Goal: Use online tool/utility: Utilize a website feature to perform a specific function

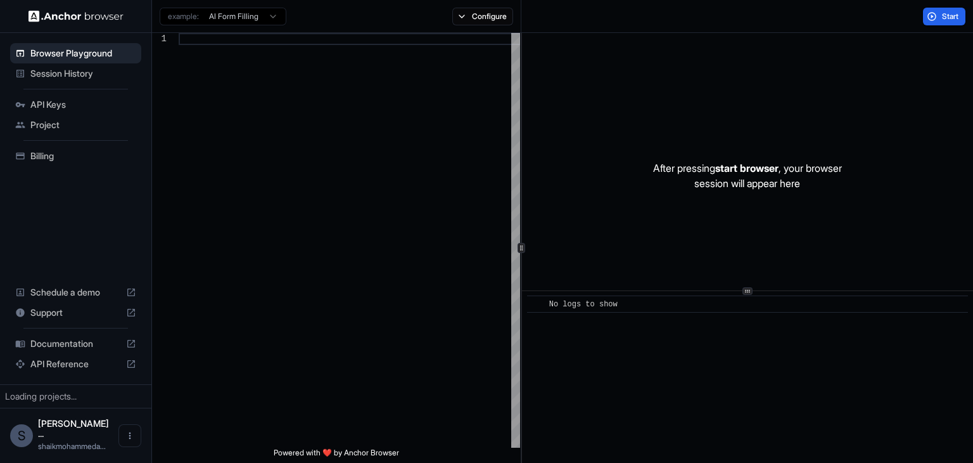
type textarea "**********"
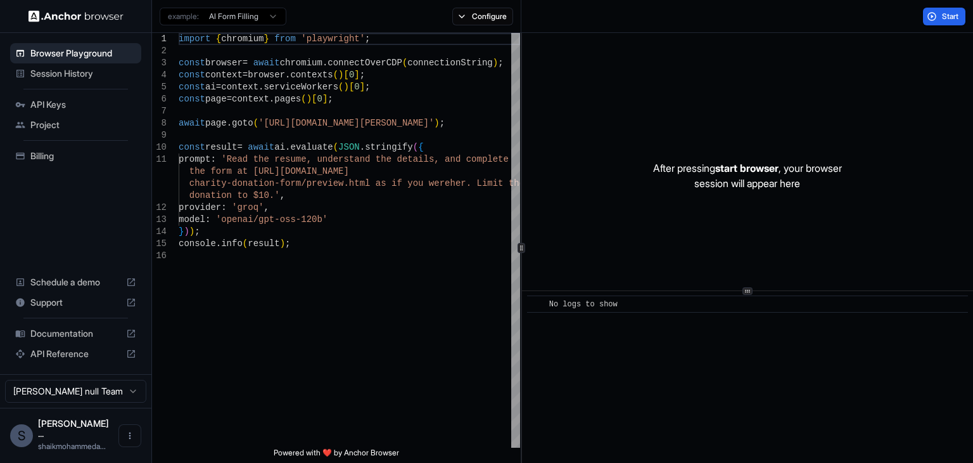
click at [104, 104] on span "API Keys" at bounding box center [83, 104] width 106 height 13
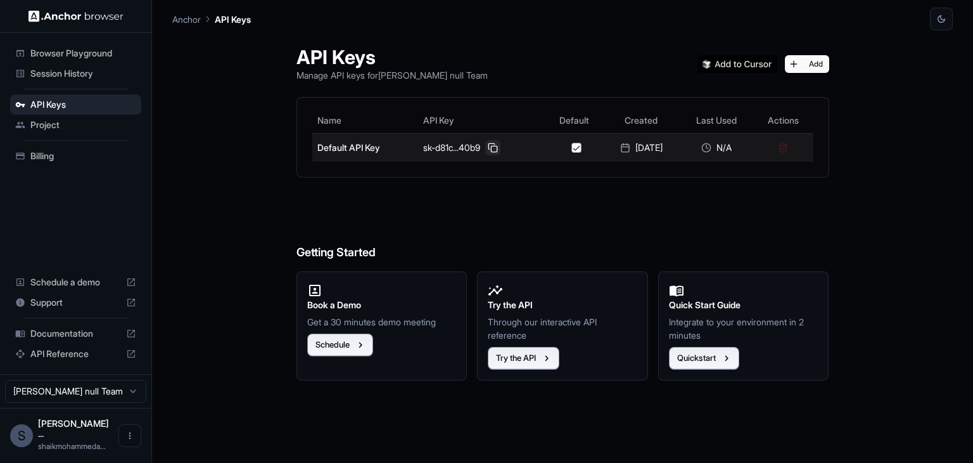
click at [489, 146] on button at bounding box center [492, 147] width 15 height 15
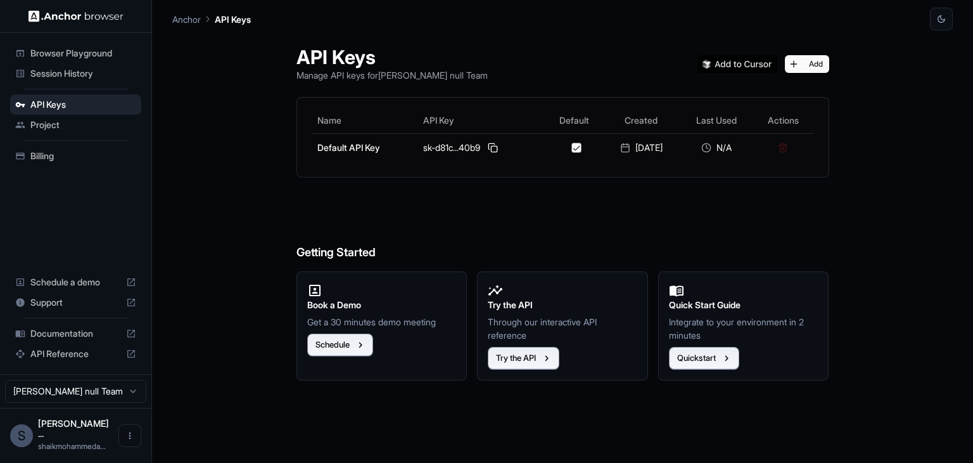
click at [62, 55] on span "Browser Playground" at bounding box center [83, 53] width 106 height 13
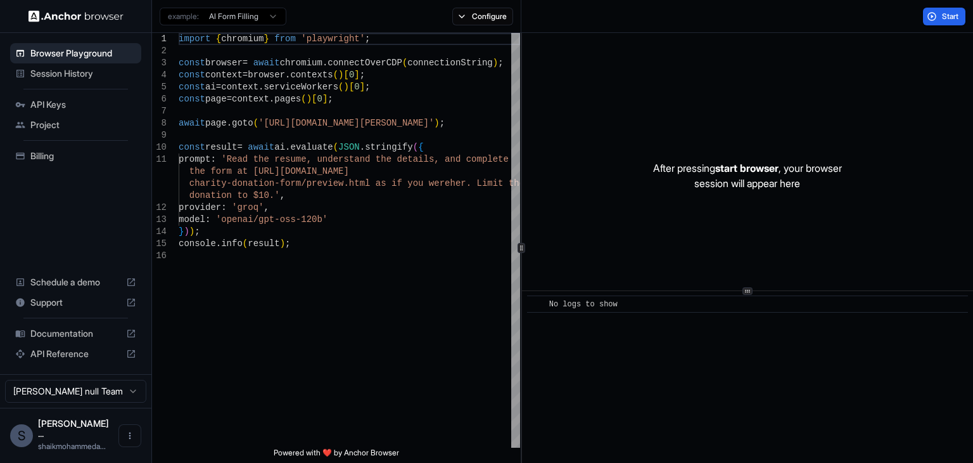
click at [65, 77] on span "Session History" at bounding box center [83, 73] width 106 height 13
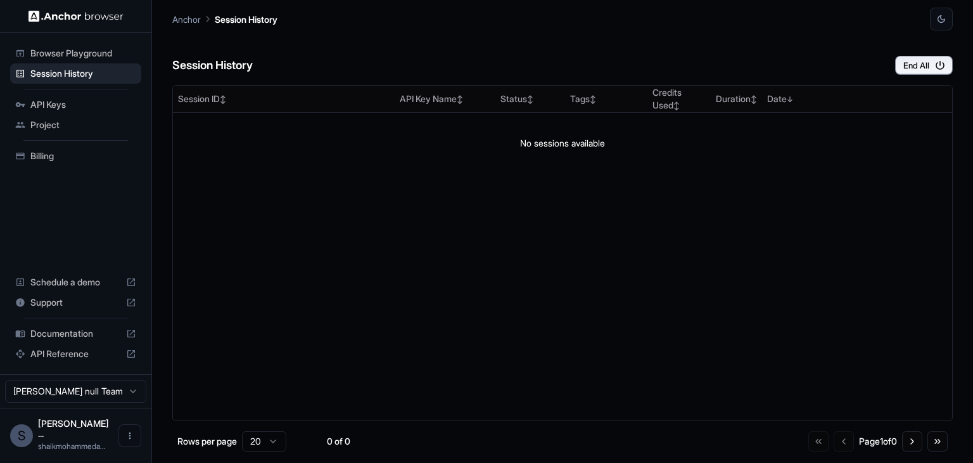
click at [101, 47] on span "Browser Playground" at bounding box center [83, 53] width 106 height 13
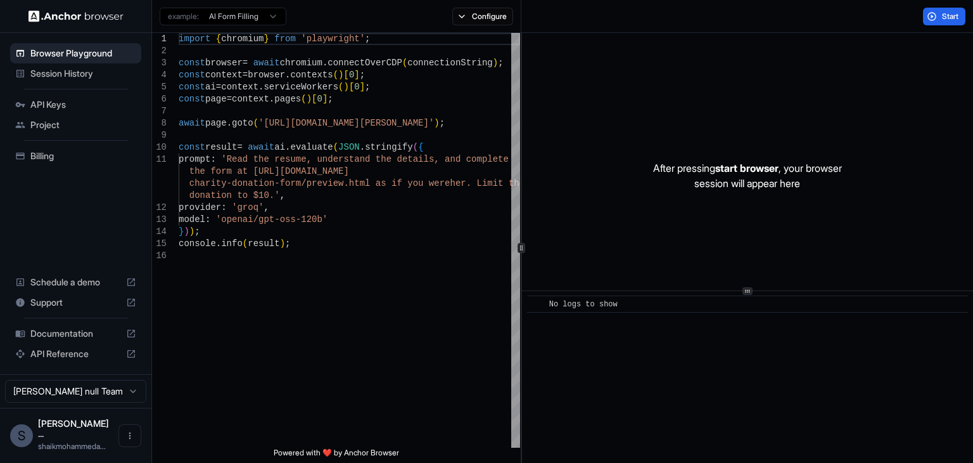
click at [94, 69] on span "Session History" at bounding box center [83, 73] width 106 height 13
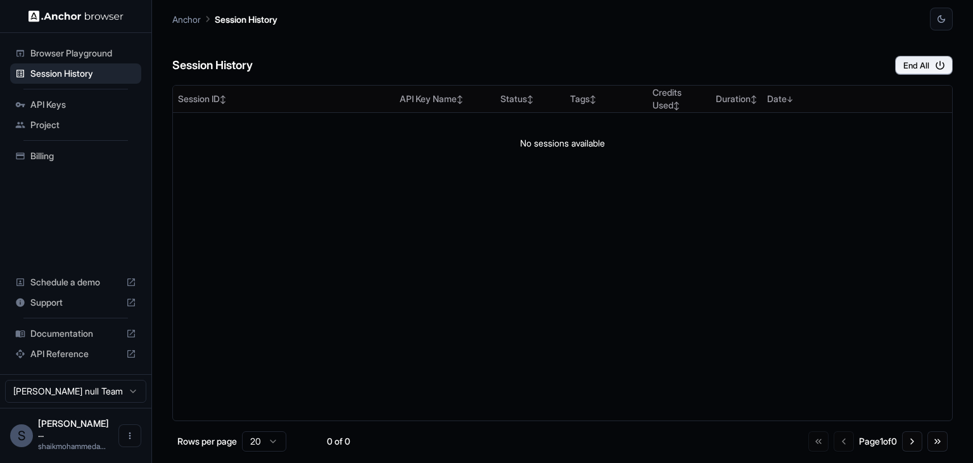
click at [118, 58] on span "Browser Playground" at bounding box center [83, 53] width 106 height 13
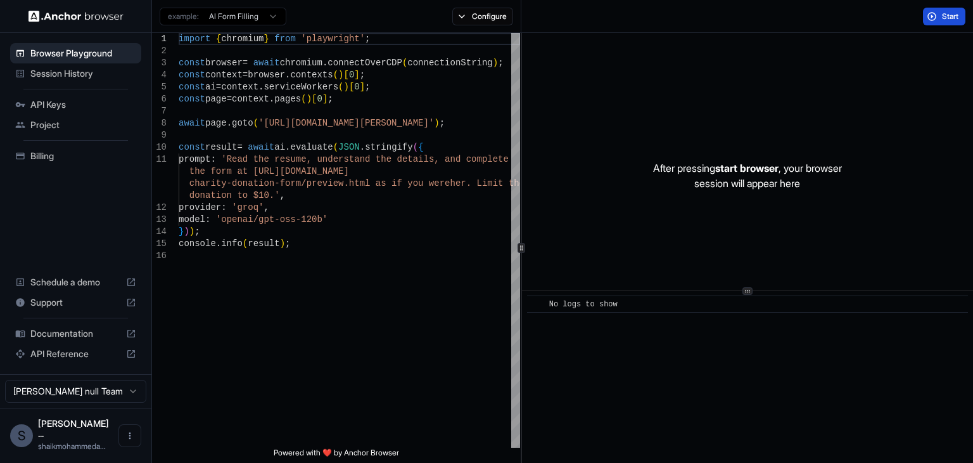
click at [953, 18] on span "Start" at bounding box center [951, 16] width 18 height 10
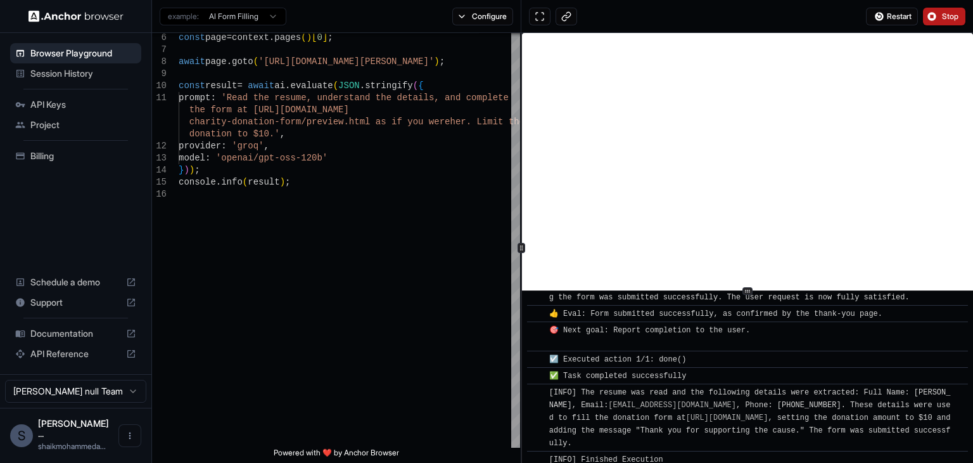
scroll to position [573, 0]
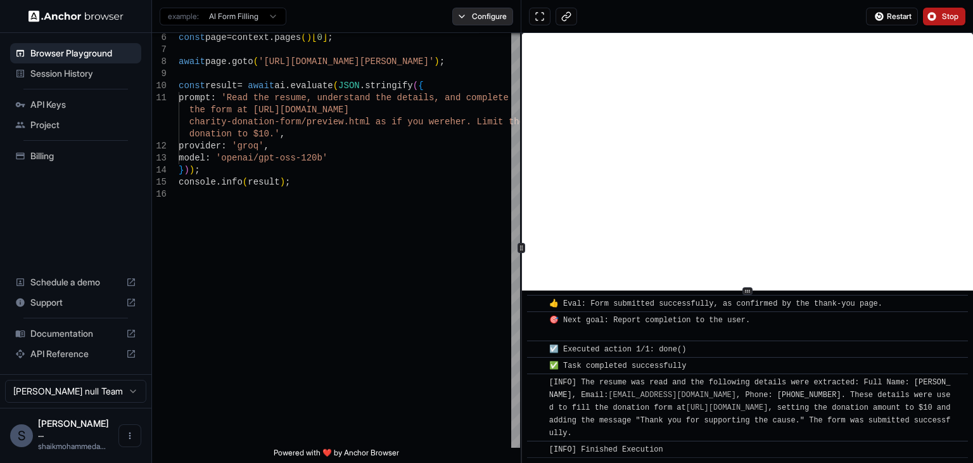
click at [482, 13] on button "Configure" at bounding box center [482, 17] width 61 height 18
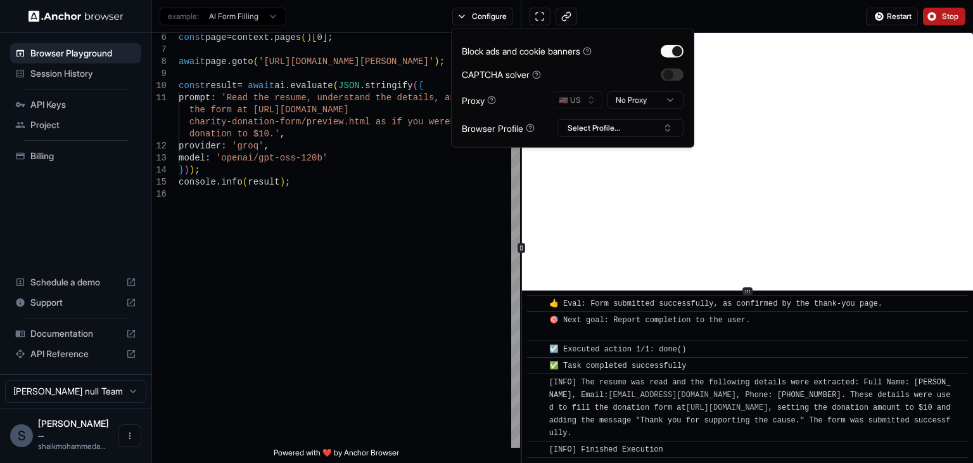
click at [663, 79] on div at bounding box center [672, 74] width 23 height 13
click at [670, 76] on button "button" at bounding box center [672, 74] width 23 height 13
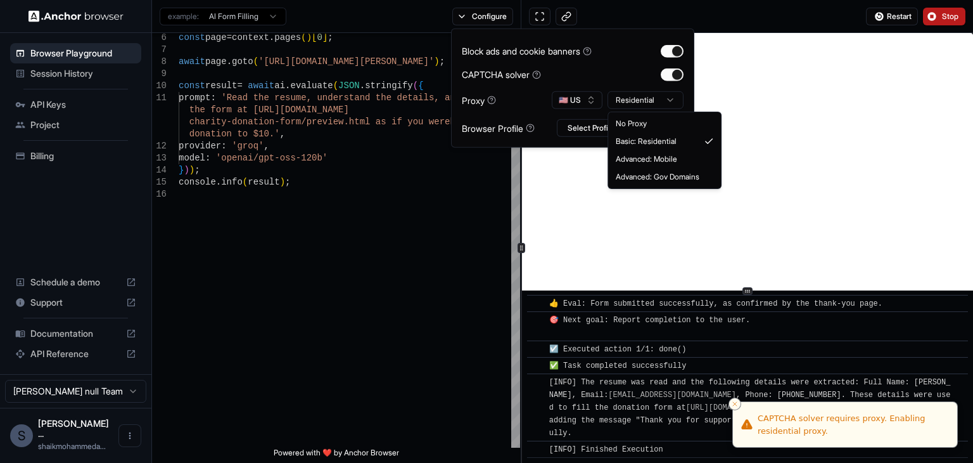
click at [665, 98] on html "Browser Playground Session History API Keys Project Billing Schedule a demo Sup…" at bounding box center [486, 231] width 973 height 463
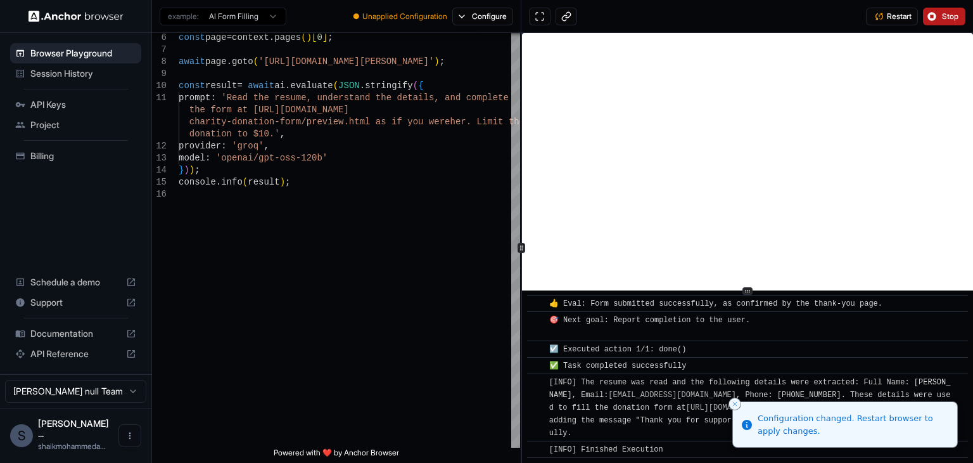
click at [440, 16] on span "Unapplied Configuration" at bounding box center [404, 16] width 85 height 10
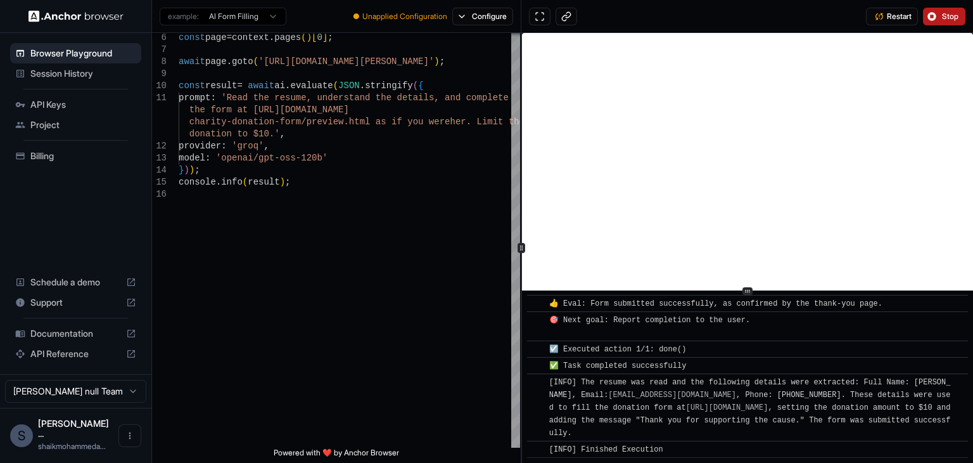
click at [107, 360] on span "API Reference" at bounding box center [75, 353] width 91 height 13
